Goal: Task Accomplishment & Management: Use online tool/utility

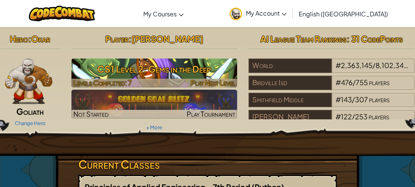
click at [209, 74] on h3 "CS1 Level 2: Gems in the Deep" at bounding box center [154, 68] width 166 height 17
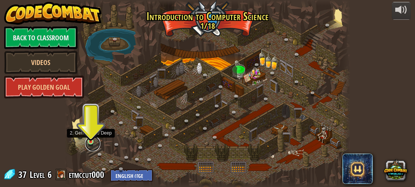
click at [96, 141] on link at bounding box center [92, 143] width 15 height 15
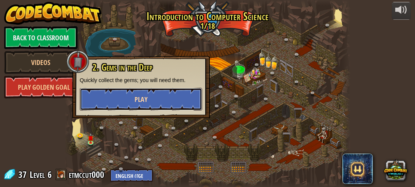
click at [112, 104] on button "Play" at bounding box center [141, 99] width 122 height 23
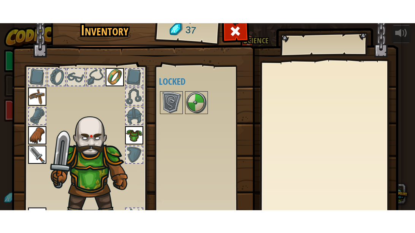
scroll to position [75, 0]
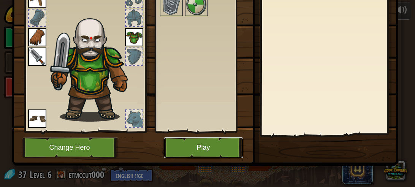
click at [184, 142] on button "Play" at bounding box center [203, 147] width 79 height 21
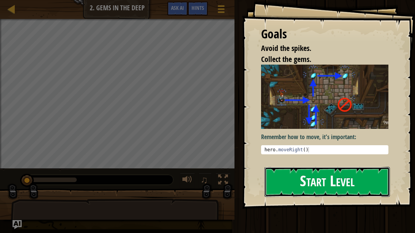
click at [291, 187] on button "Start Level" at bounding box center [326, 182] width 125 height 30
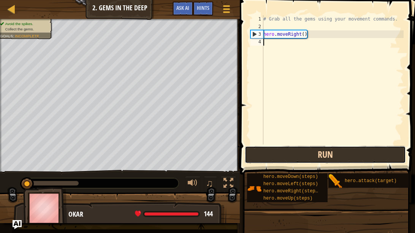
click at [330, 158] on button "Run" at bounding box center [325, 154] width 161 height 17
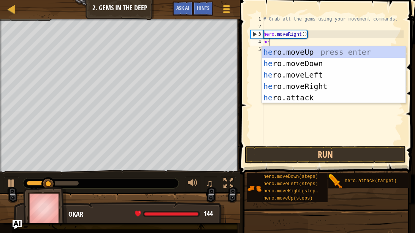
scroll to position [3, 0]
type textarea "hero"
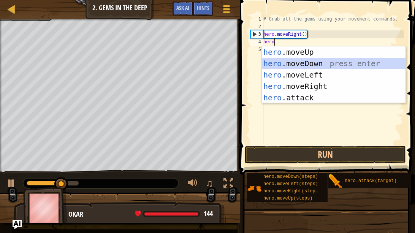
click at [309, 63] on div "hero .moveUp press enter hero .moveDown press enter hero .moveLeft press enter …" at bounding box center [334, 86] width 144 height 80
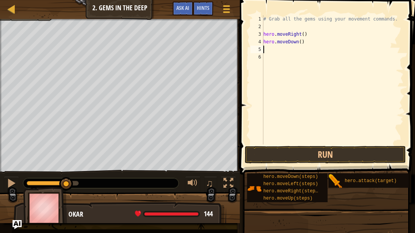
click at [302, 43] on div "# Grab all the gems using your movement commands. hero . moveRight ( ) hero . m…" at bounding box center [333, 87] width 142 height 144
type textarea "hero.moveDown(3)"
click at [270, 47] on div "# Grab all the gems using your movement commands. hero . moveRight ( ) hero . m…" at bounding box center [333, 87] width 142 height 144
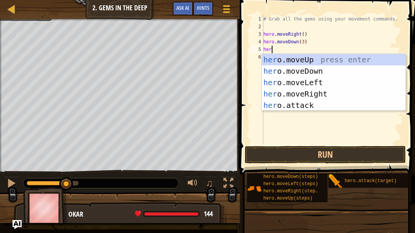
scroll to position [3, 0]
type textarea "hero"
click at [290, 59] on div "hero .moveUp press enter hero .moveDown press enter hero .moveLeft press enter …" at bounding box center [334, 94] width 144 height 80
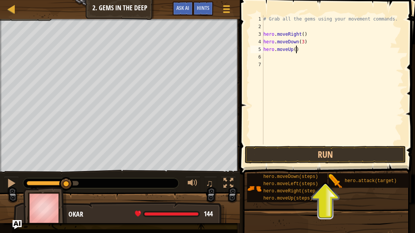
click at [296, 50] on div "# Grab all the gems using your movement commands. hero . moveRight ( ) hero . m…" at bounding box center [333, 87] width 142 height 144
type textarea "hero.moveUp(5)"
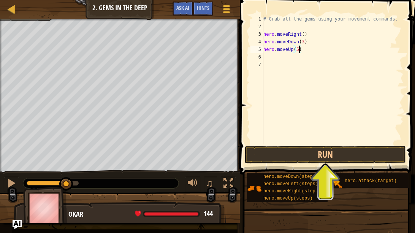
click at [289, 61] on div "# Grab all the gems using your movement commands. hero . moveRight ( ) hero . m…" at bounding box center [333, 87] width 142 height 144
click at [282, 56] on div "# Grab all the gems using your movement commands. hero . moveRight ( ) hero . m…" at bounding box center [333, 87] width 142 height 144
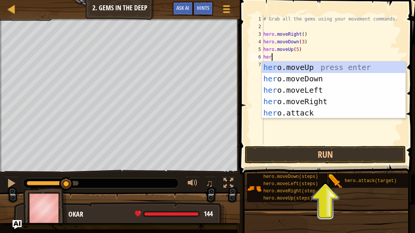
type textarea "hero"
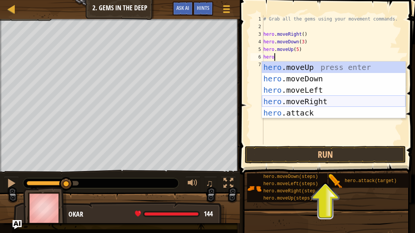
click at [312, 98] on div "hero .moveUp press enter hero .moveDown press enter hero .moveLeft press enter …" at bounding box center [334, 102] width 144 height 80
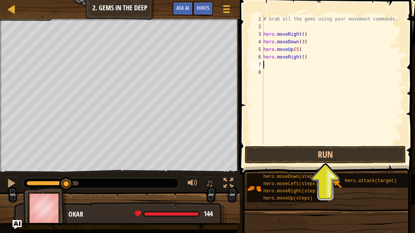
click at [305, 57] on div "# Grab all the gems using your movement commands. hero . moveRight ( ) hero . m…" at bounding box center [333, 87] width 142 height 144
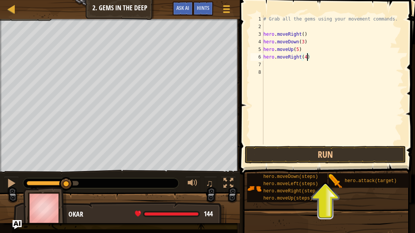
scroll to position [3, 3]
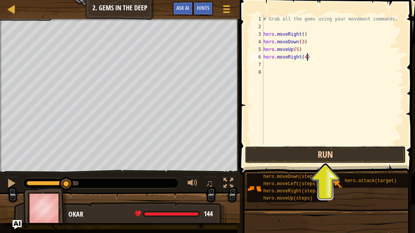
click at [313, 158] on button "Run" at bounding box center [325, 154] width 161 height 17
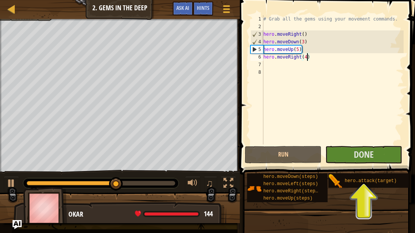
click at [305, 43] on div "# Grab all the gems using your movement commands. hero . moveRight ( ) hero . m…" at bounding box center [333, 87] width 142 height 144
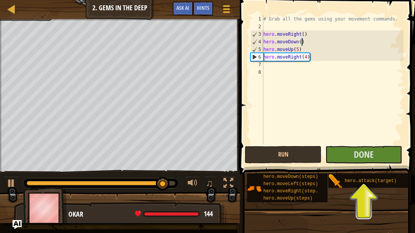
click at [300, 49] on div "# Grab all the gems using your movement commands. hero . moveRight ( ) hero . m…" at bounding box center [333, 87] width 142 height 144
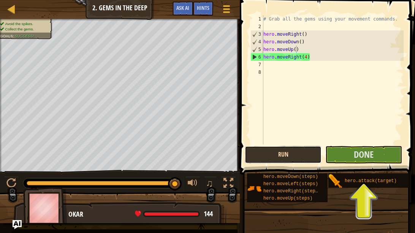
click at [314, 155] on button "Run" at bounding box center [283, 154] width 77 height 17
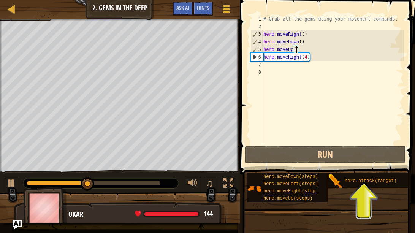
scroll to position [3, 3]
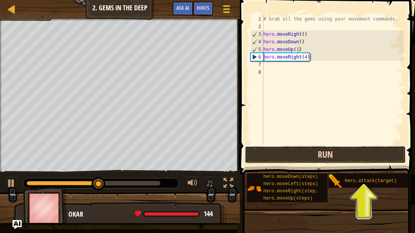
click at [277, 160] on button "Run" at bounding box center [325, 154] width 161 height 17
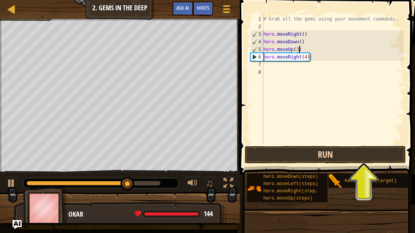
type textarea "hero.moveUp(3)"
click at [322, 149] on button "Run" at bounding box center [325, 154] width 161 height 17
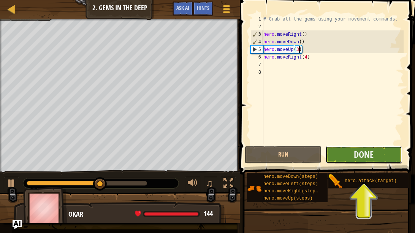
click at [382, 162] on button "Done" at bounding box center [363, 154] width 77 height 17
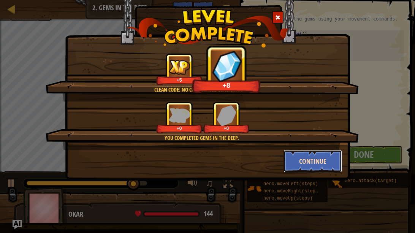
click at [299, 166] on button "Continue" at bounding box center [312, 161] width 59 height 23
